Goal: Transaction & Acquisition: Purchase product/service

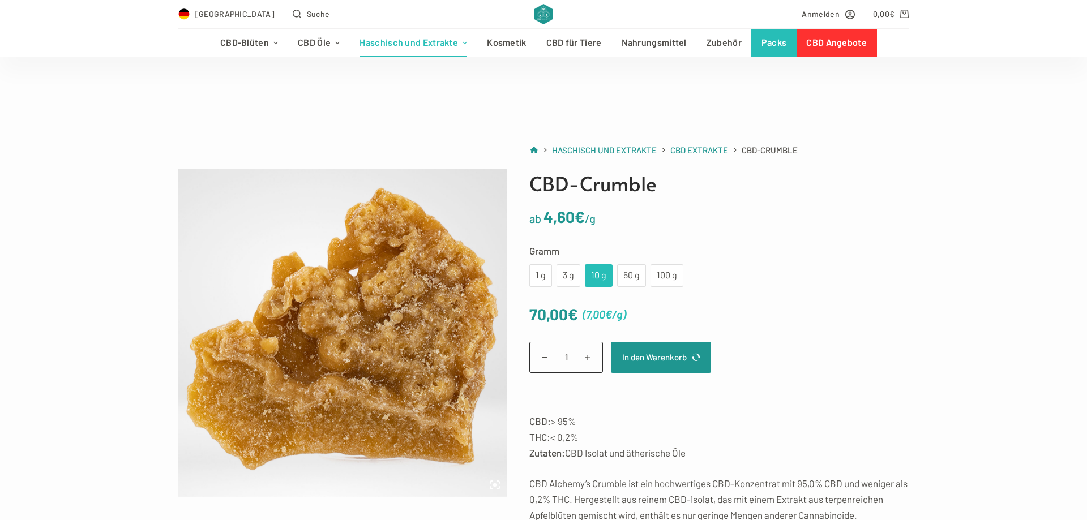
scroll to position [58, 0]
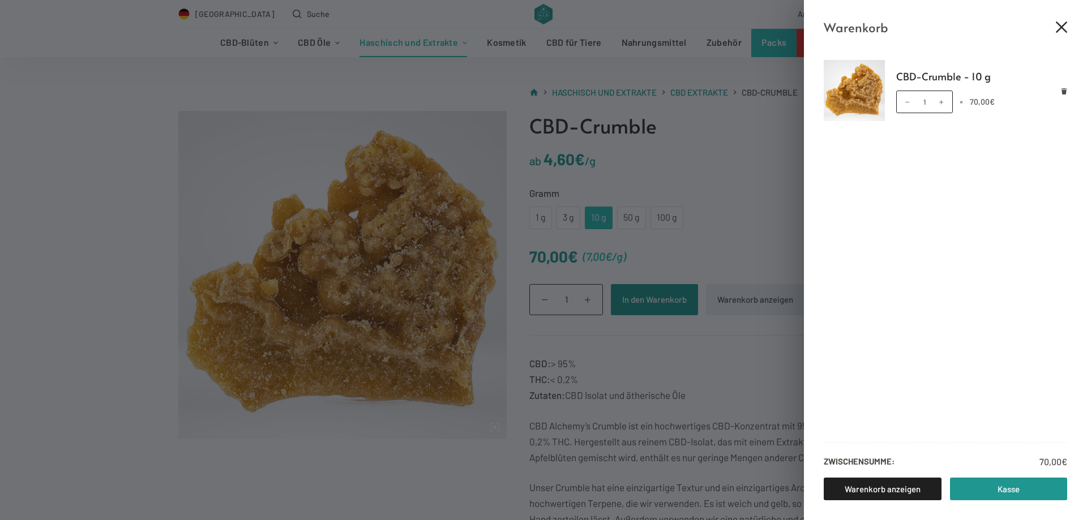
click at [1063, 22] on icon "Close cart drawer" at bounding box center [1061, 27] width 11 height 11
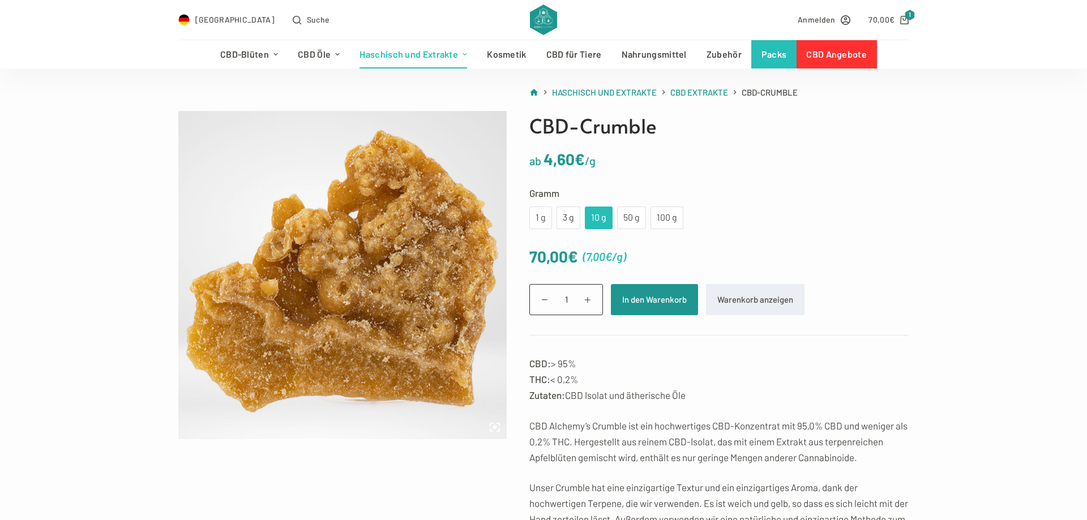
scroll to position [0, 0]
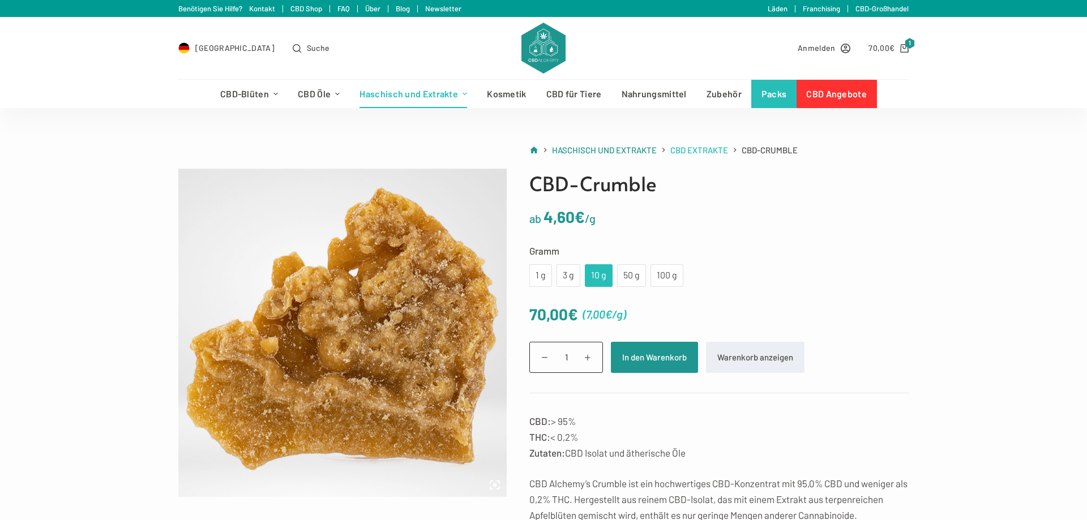
click at [694, 151] on span "CBD Extrakte" at bounding box center [699, 150] width 58 height 10
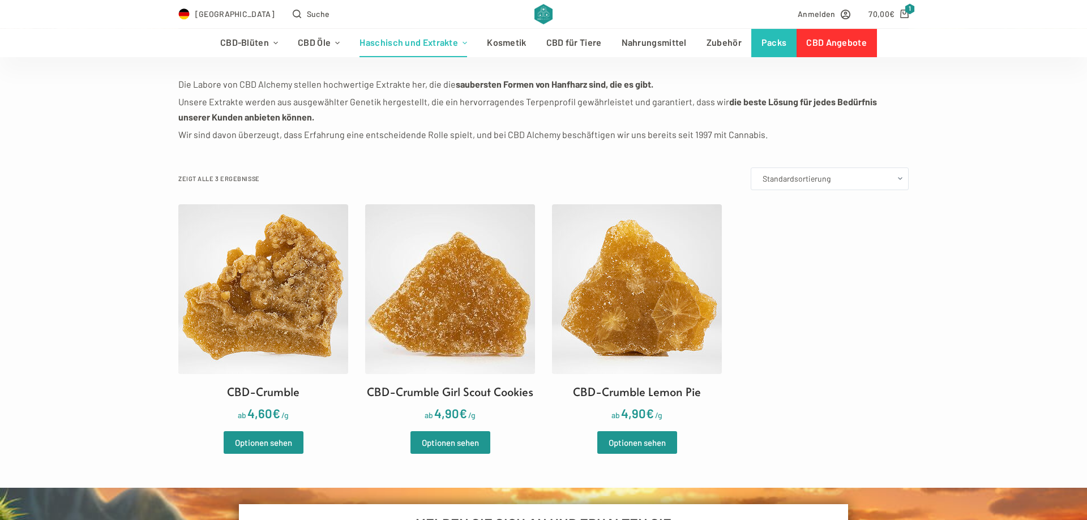
scroll to position [231, 0]
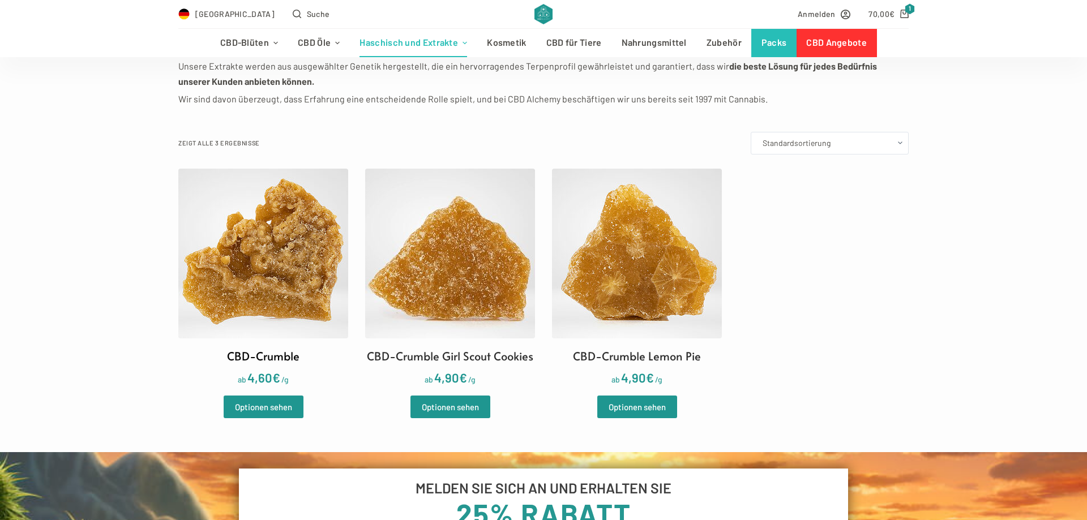
click at [258, 363] on h2 "CBD-Crumble" at bounding box center [263, 356] width 72 height 17
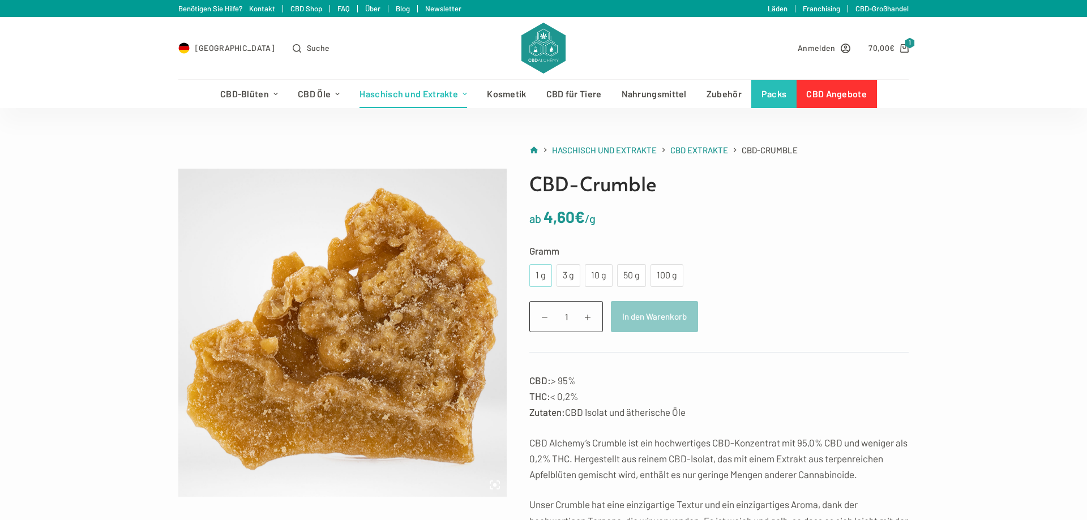
click at [543, 279] on div "1 g" at bounding box center [540, 275] width 9 height 15
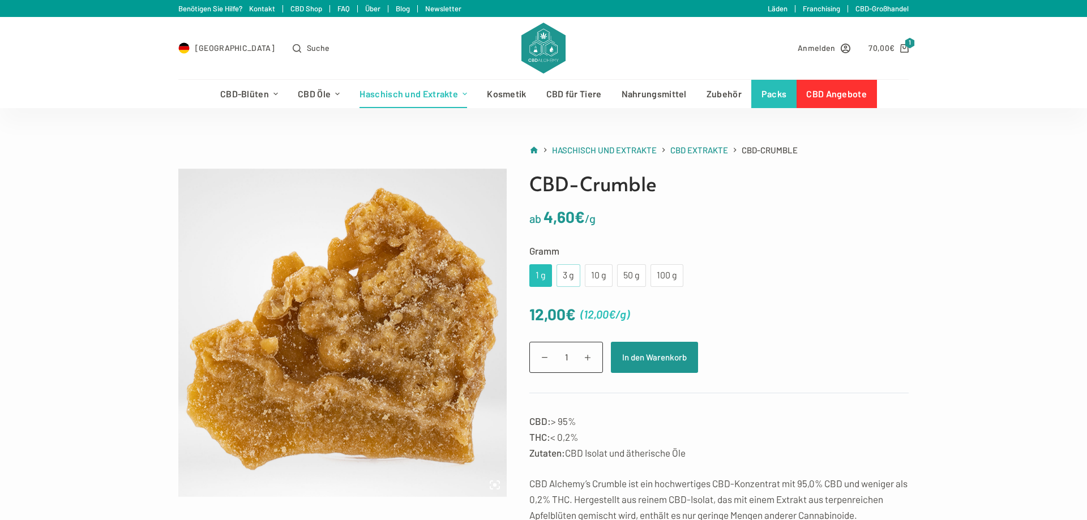
click at [567, 284] on div "3 g" at bounding box center [569, 275] width 24 height 23
click at [538, 278] on div "1 g" at bounding box center [540, 275] width 9 height 15
click at [576, 276] on div "3 g" at bounding box center [569, 275] width 24 height 23
click at [597, 278] on div "10 g" at bounding box center [599, 275] width 14 height 15
click at [634, 276] on div "50 g" at bounding box center [631, 275] width 15 height 15
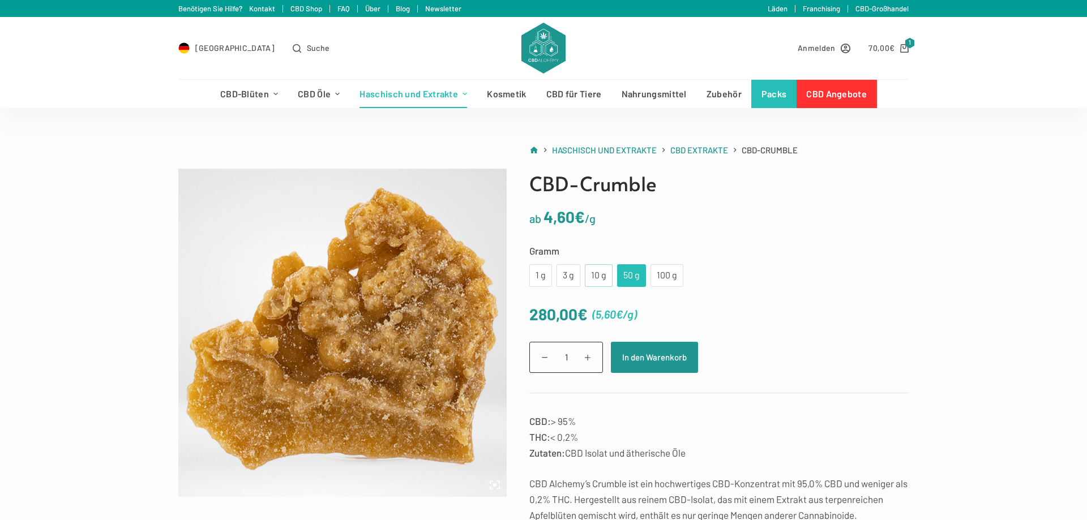
click at [602, 283] on div "10 g" at bounding box center [599, 275] width 14 height 15
click at [380, 181] on link "CBD Extrakte" at bounding box center [406, 180] width 113 height 29
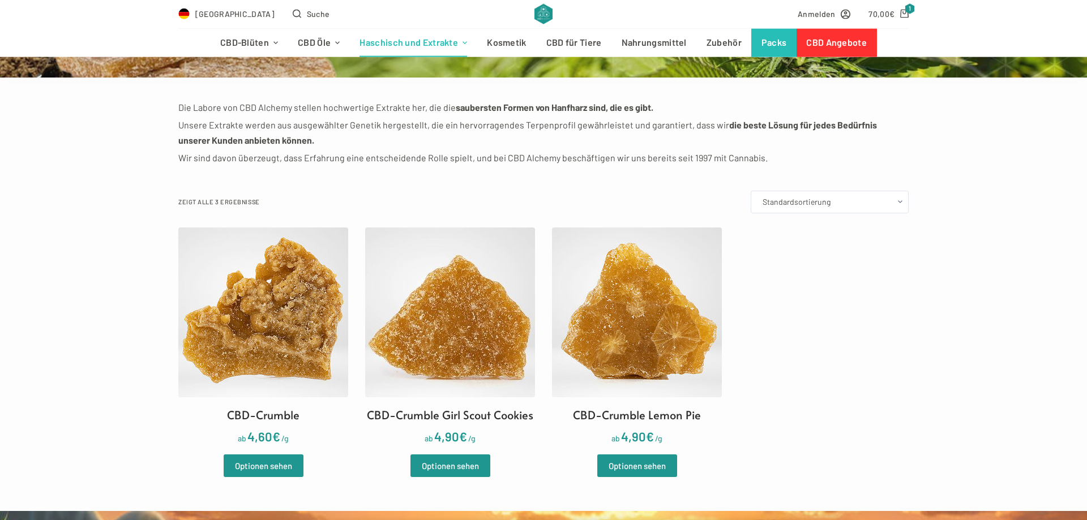
scroll to position [173, 0]
